Goal: Obtain resource: Obtain resource

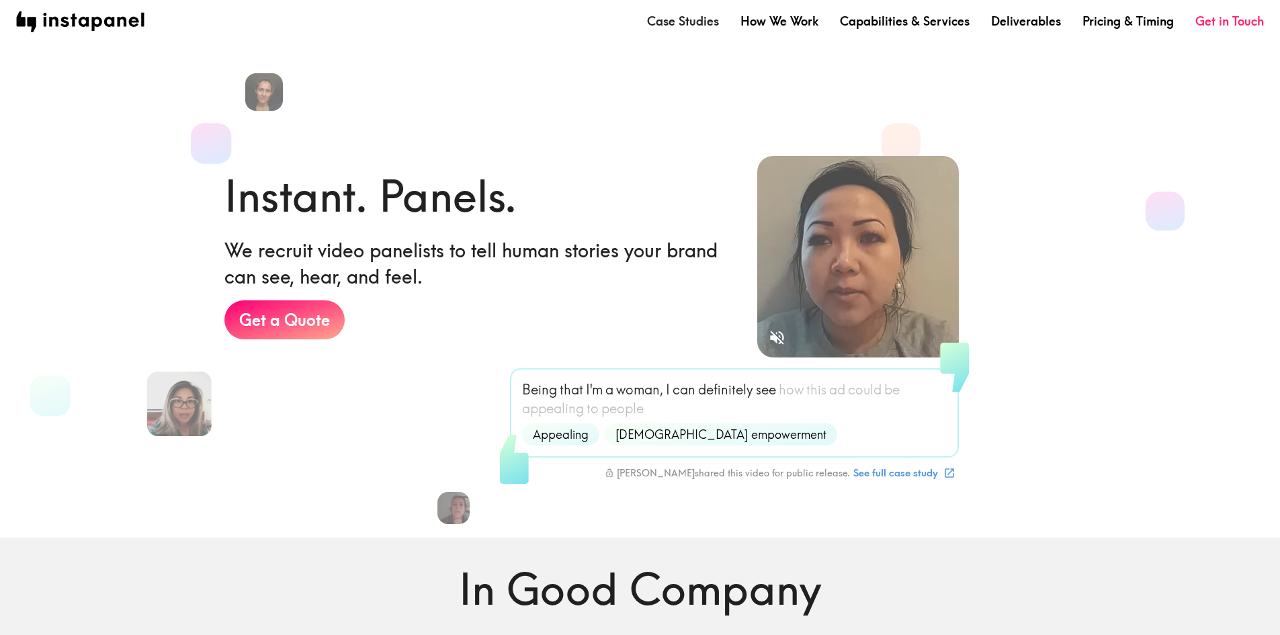
click at [715, 21] on link "Case Studies" at bounding box center [683, 21] width 72 height 17
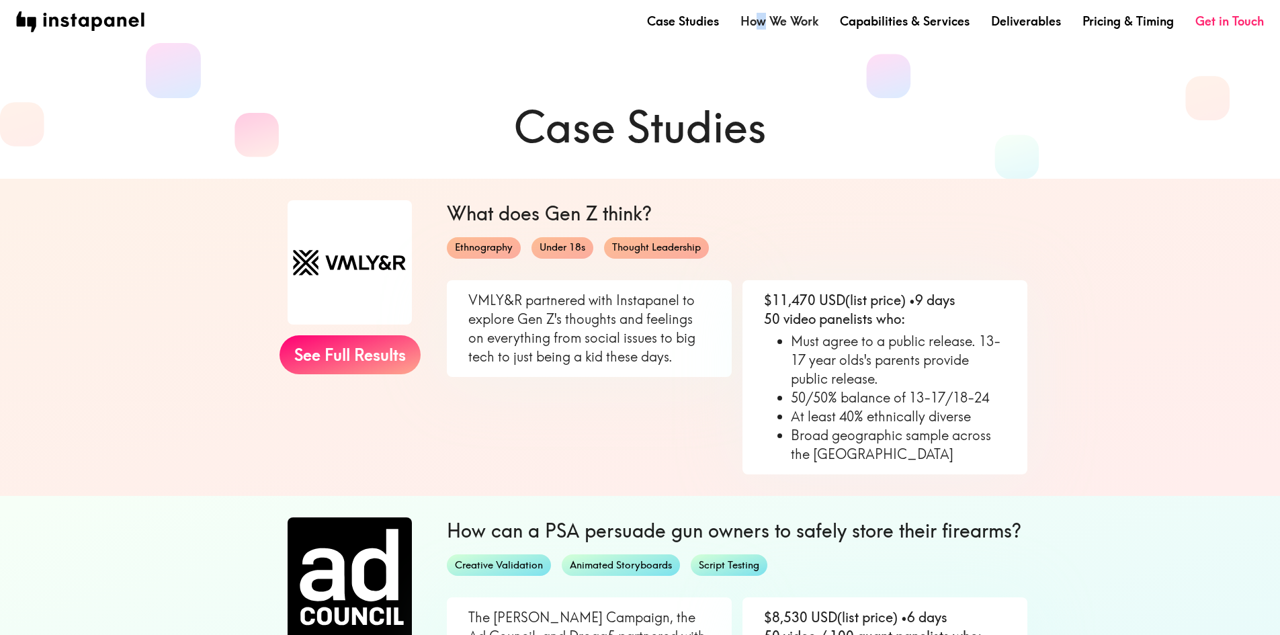
click at [764, 17] on nav "Case Studies How We Work Capabilities & Services Deliverables Pricing & Timing …" at bounding box center [639, 21] width 1247 height 21
click at [791, 20] on link "How We Work" at bounding box center [779, 21] width 78 height 17
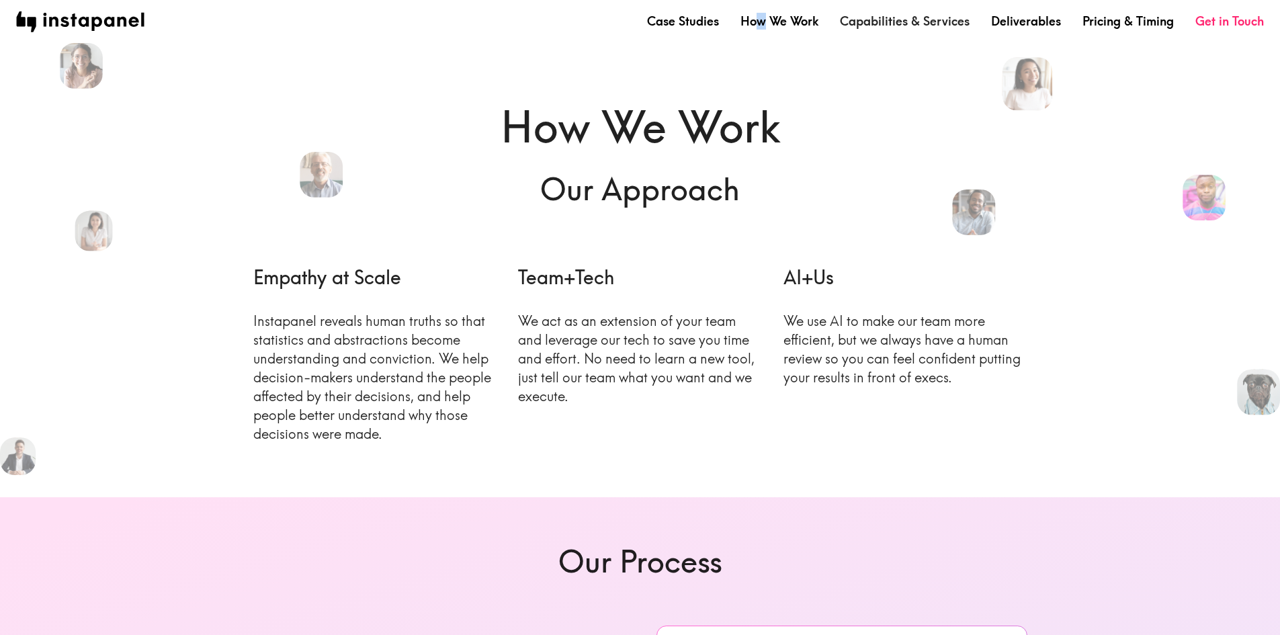
click at [938, 25] on link "Capabilities & Services" at bounding box center [905, 21] width 130 height 17
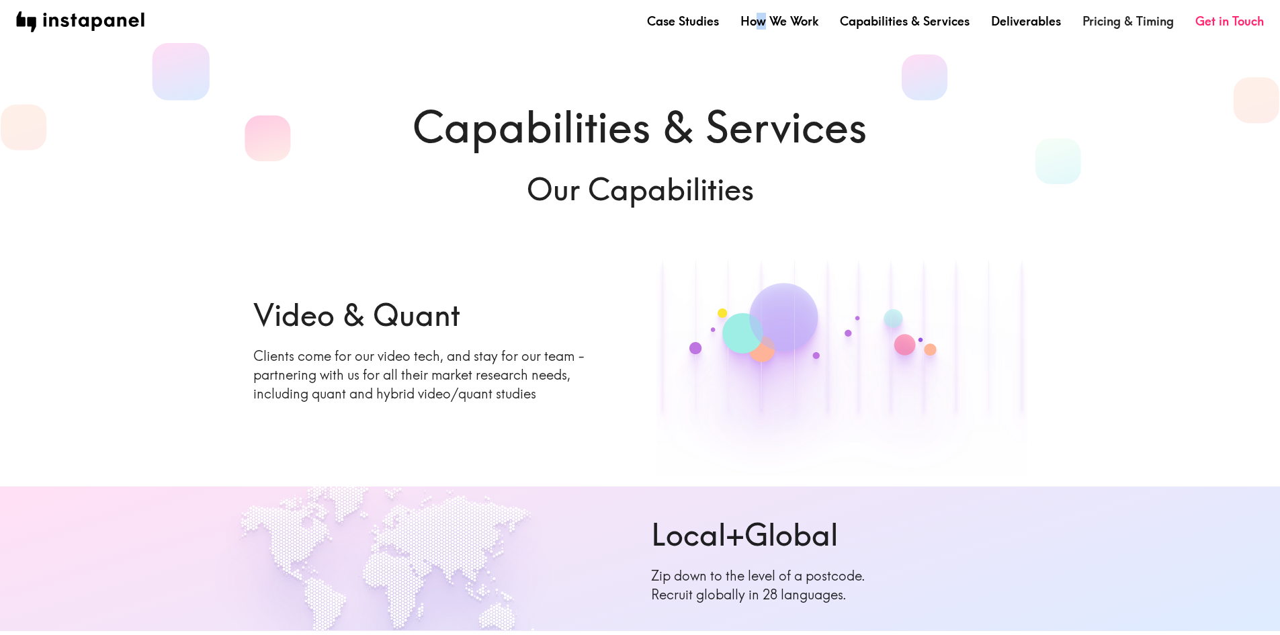
click at [1114, 25] on link "Pricing & Timing" at bounding box center [1127, 21] width 91 height 17
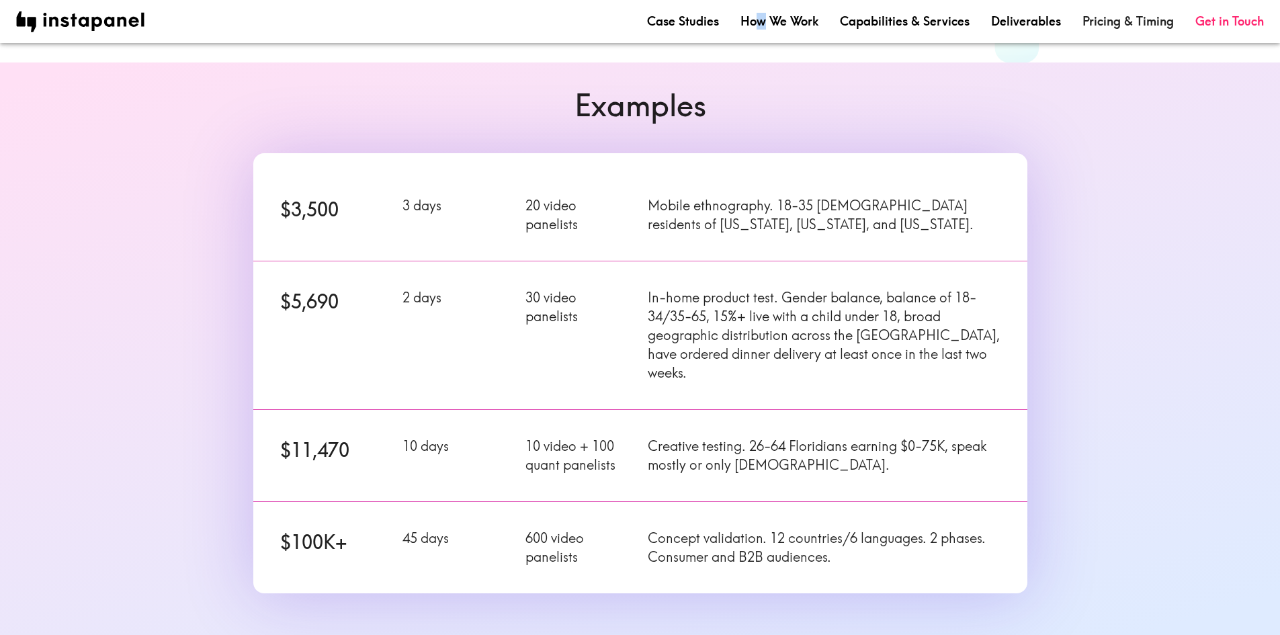
scroll to position [134, 0]
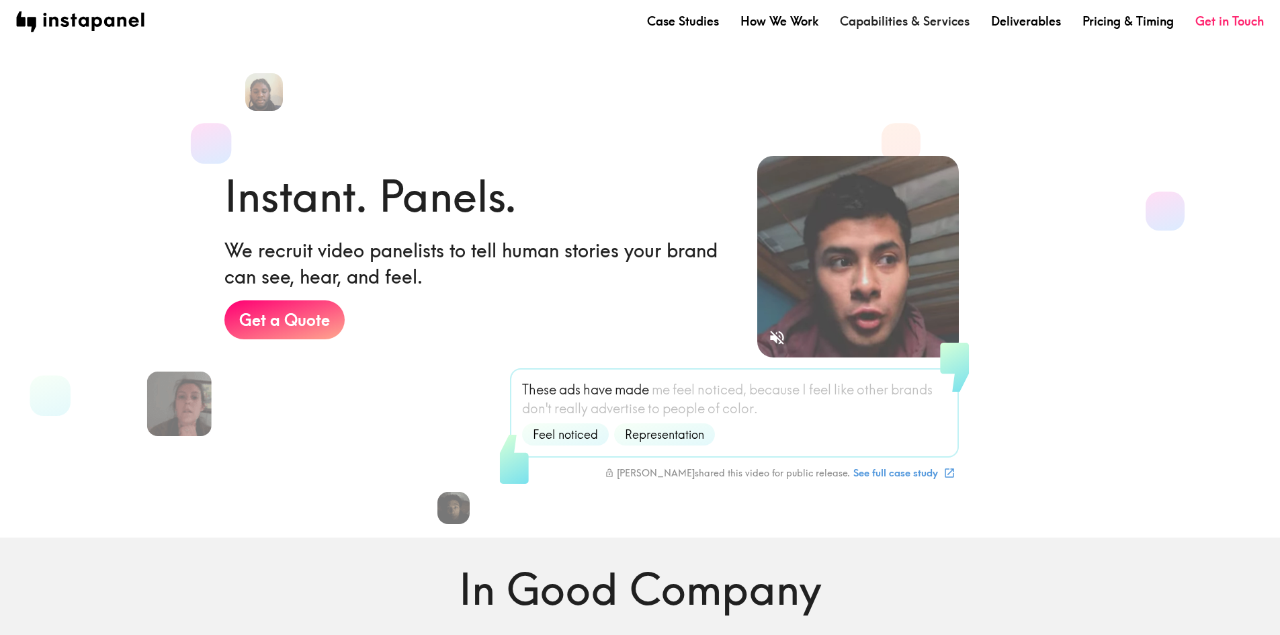
click at [885, 23] on link "Capabilities & Services" at bounding box center [905, 21] width 130 height 17
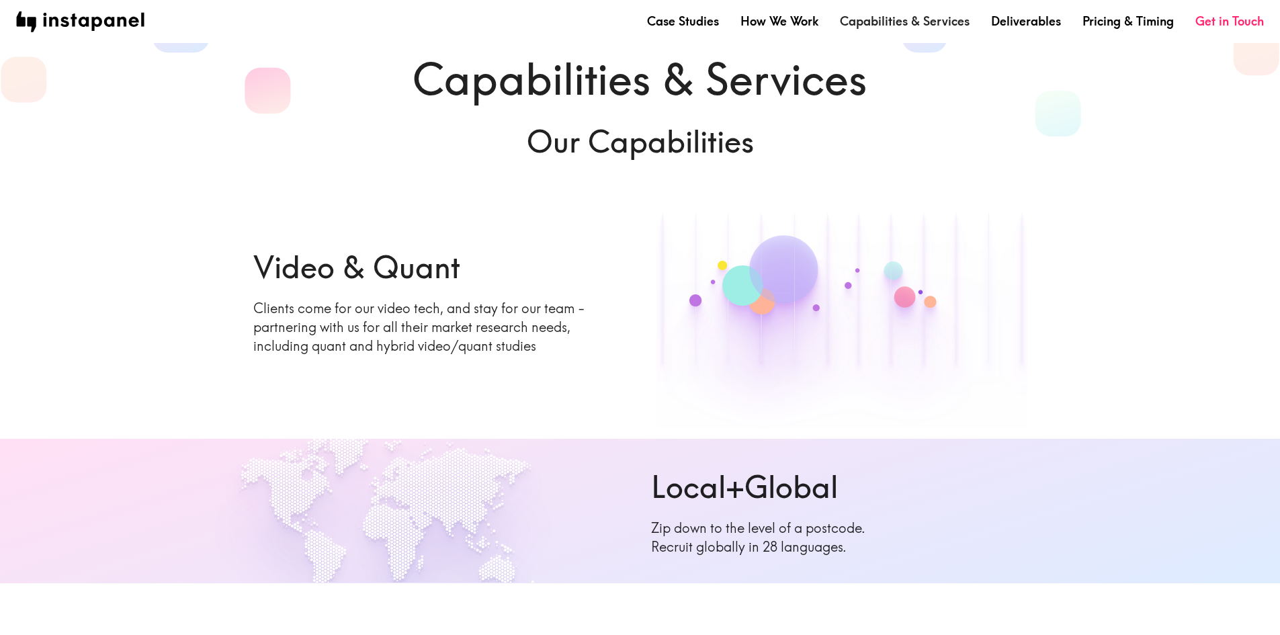
scroll to position [67, 0]
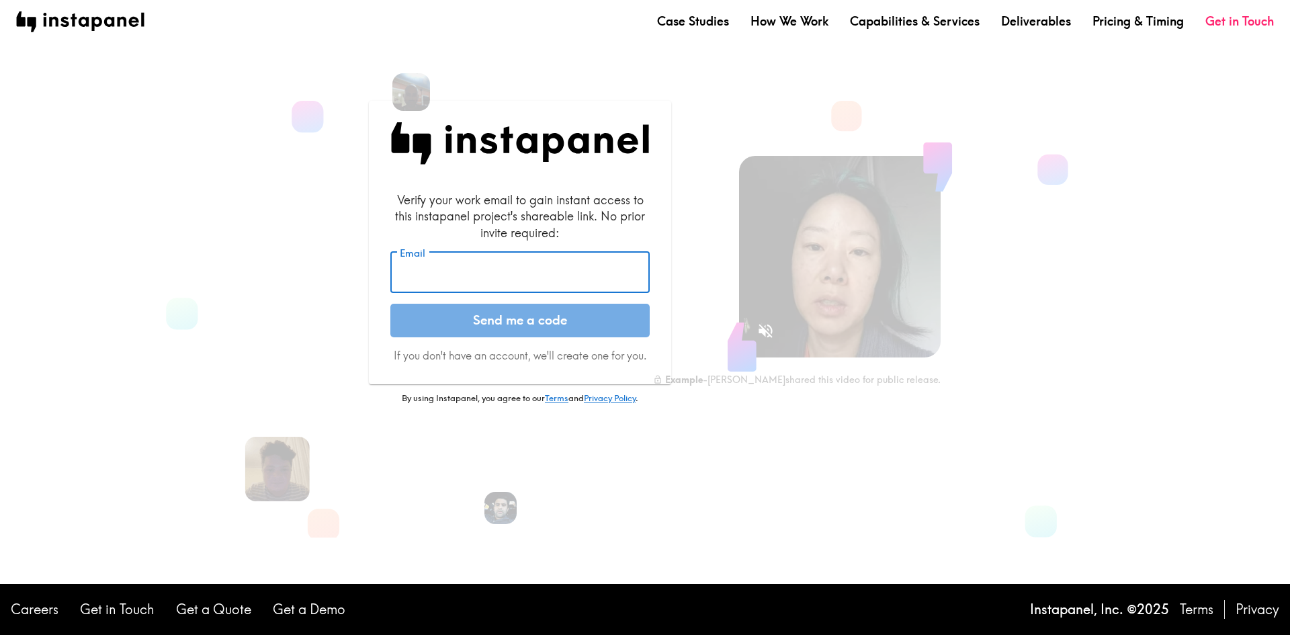
click at [447, 267] on input "Email" at bounding box center [519, 273] width 259 height 42
type input "RickH@NobleCU.com"
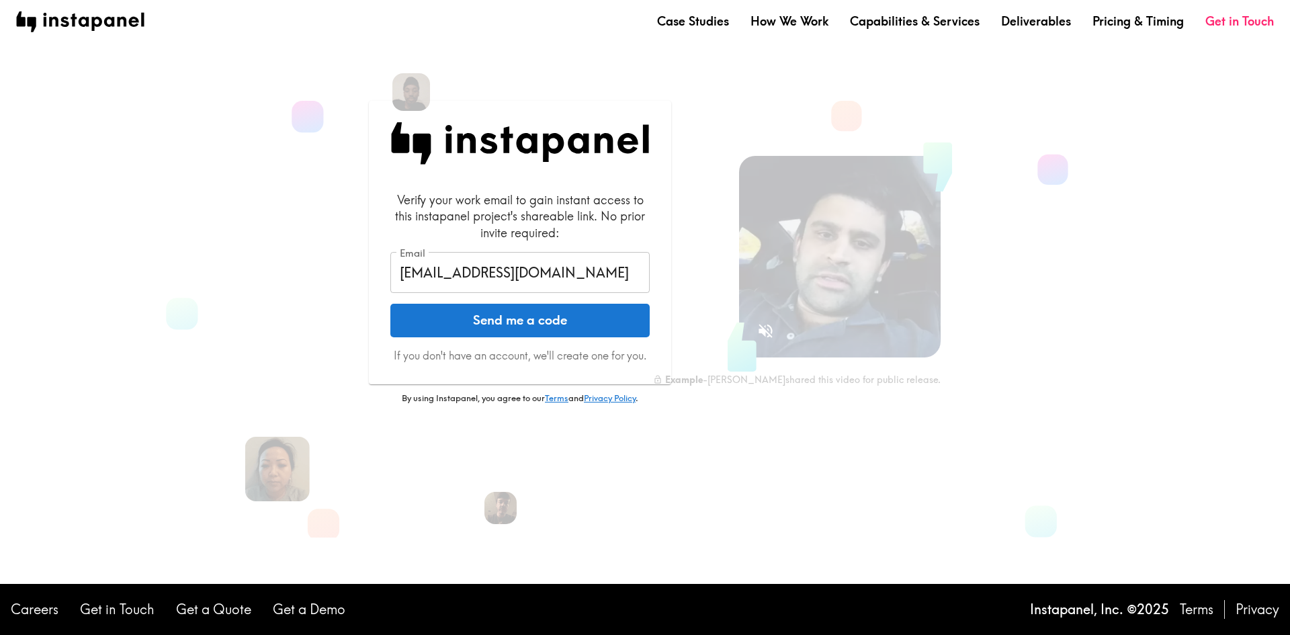
click at [504, 321] on button "Send me a code" at bounding box center [519, 321] width 259 height 34
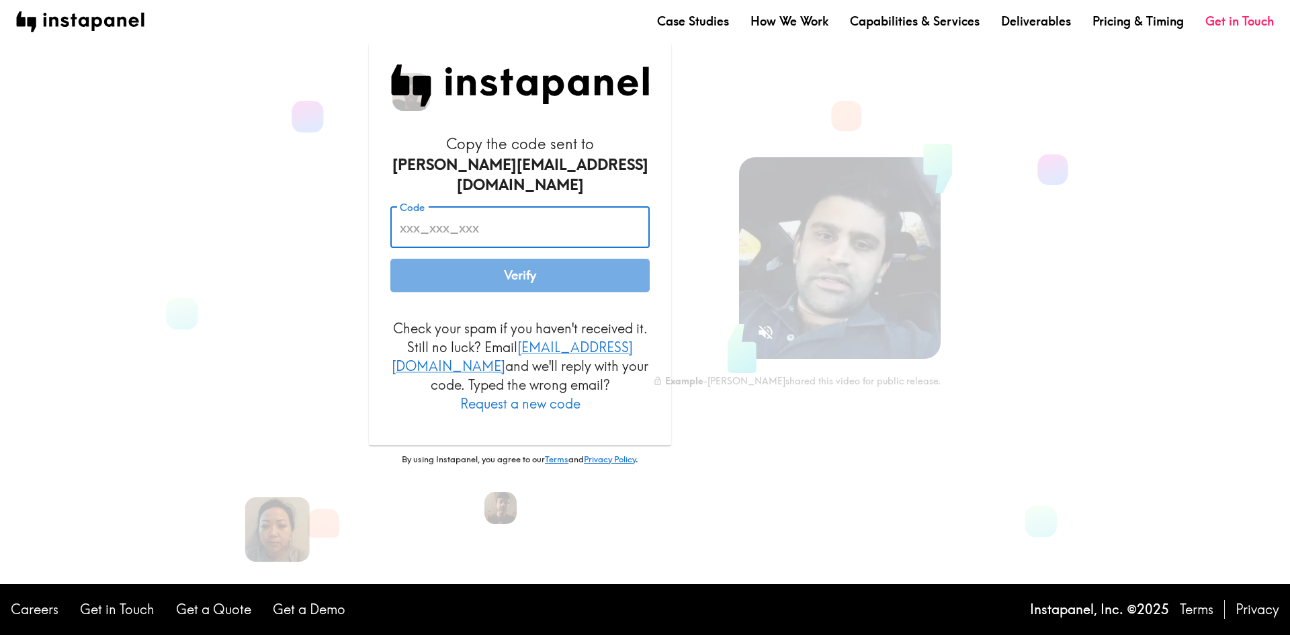
paste input "9f2_QMk_PFJ"
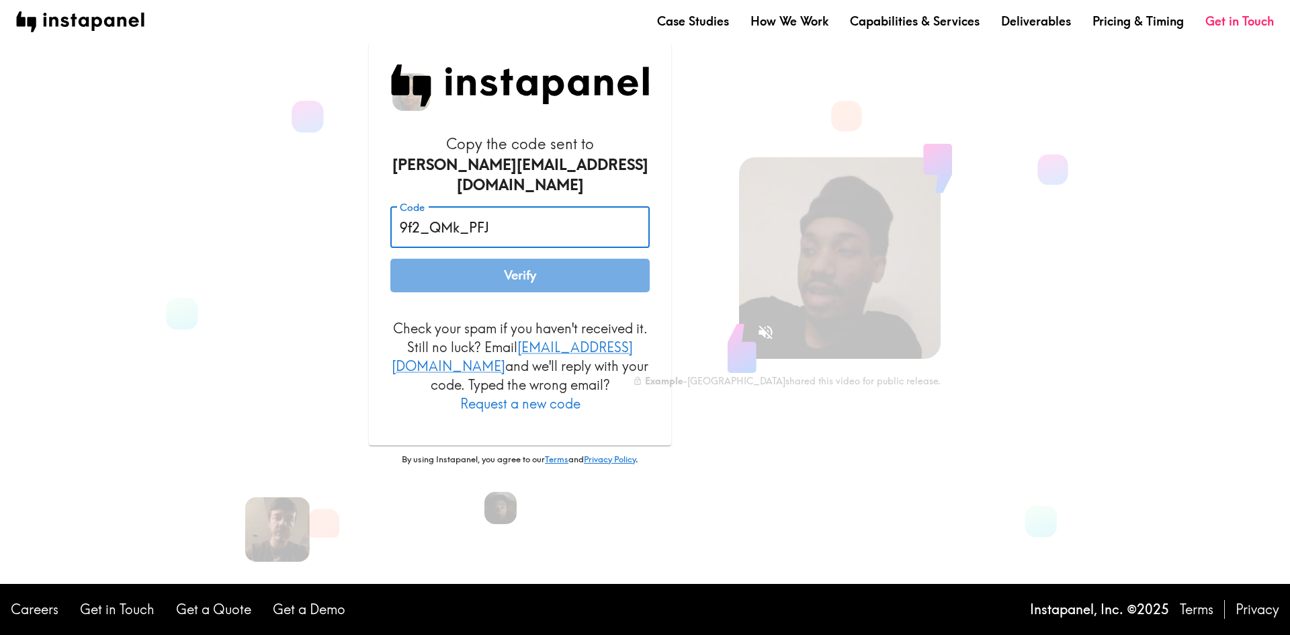
type input "9f2_QMk_PFJ"
click at [476, 272] on button "Verify" at bounding box center [519, 276] width 259 height 34
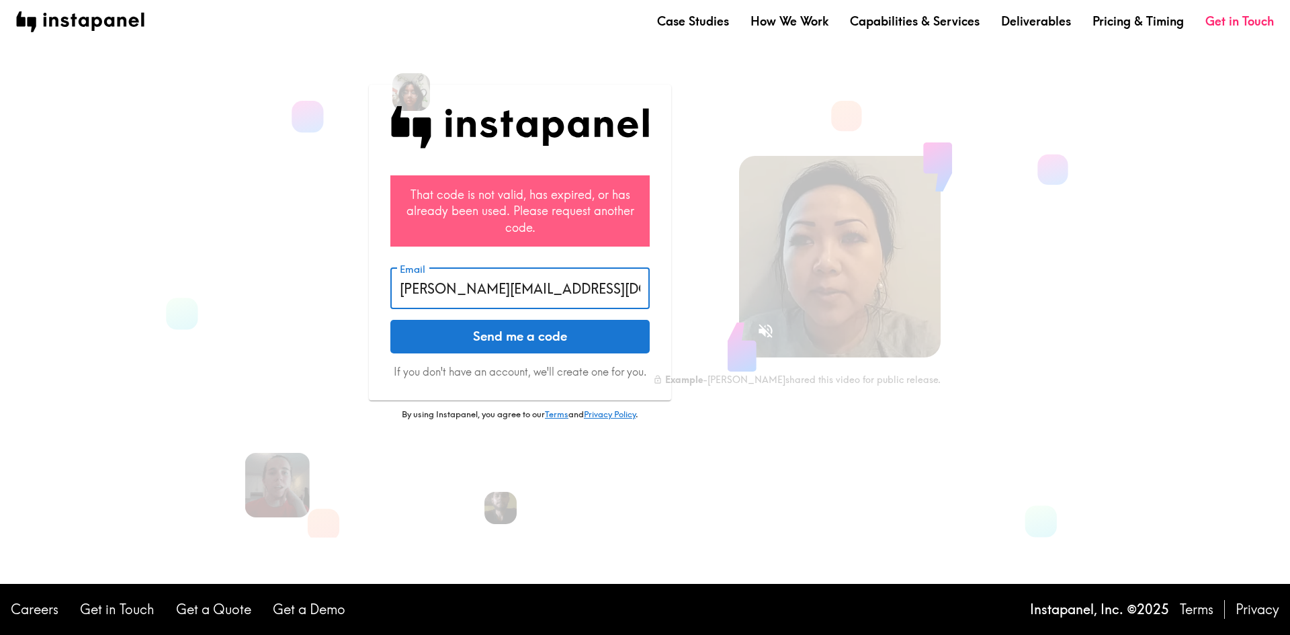
drag, startPoint x: 523, startPoint y: 285, endPoint x: -119, endPoint y: 314, distance: 642.1
click at [0, 314] on html "Case Studies How We Work Capabilities & Services Deliverables Pricing & Timing …" at bounding box center [645, 317] width 1290 height 635
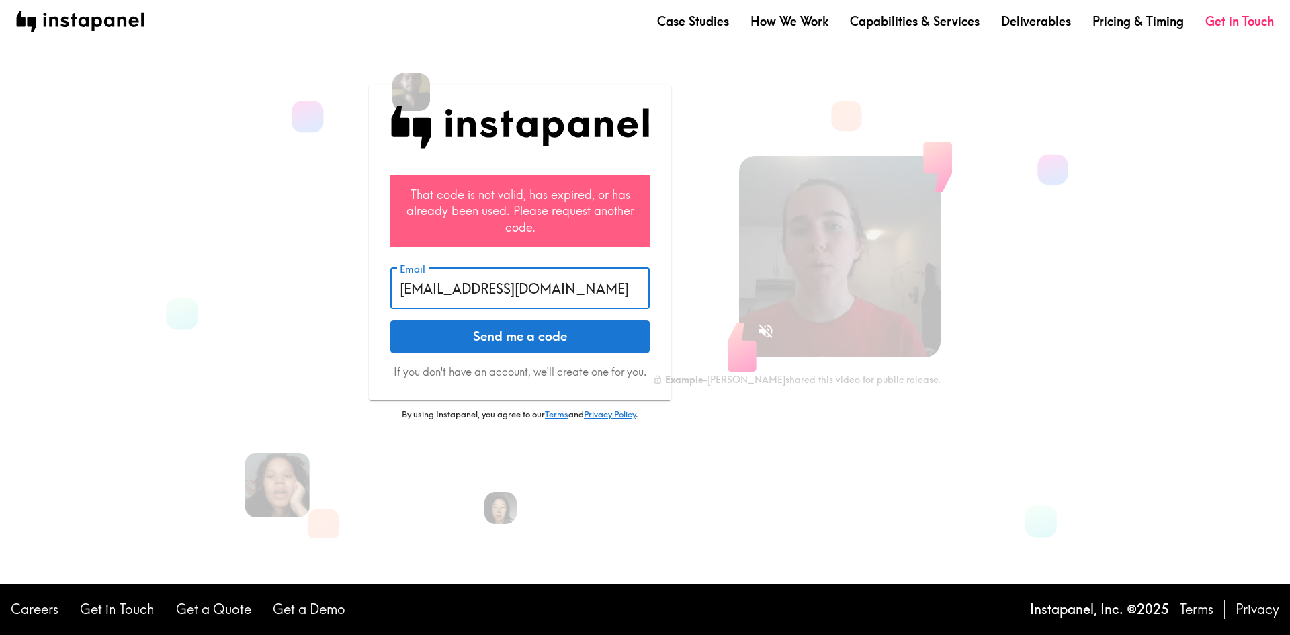
type input "rickh@Noblecu.com"
click at [469, 467] on div "That code is not valid, has expired, or has already been used. Please request a…" at bounding box center [519, 290] width 395 height 411
click at [489, 334] on button "Send me a code" at bounding box center [519, 337] width 259 height 34
